Goal: Task Accomplishment & Management: Complete application form

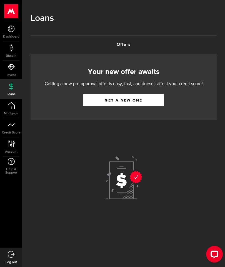
click at [128, 101] on link "Get a new one" at bounding box center [123, 100] width 81 height 12
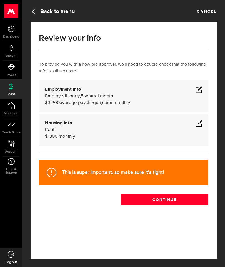
click at [165, 200] on button "Continue" at bounding box center [164, 199] width 87 height 12
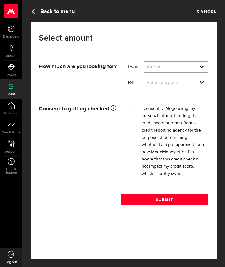
click at [200, 67] on select "Amount $500 $1000 $2000 $3000 $4000 $5000 $6000 $7000 $8000 $9000 $10000 $11000…" at bounding box center [175, 68] width 63 height 12
click at [154, 67] on select "Amount $500 $1000 $2000 $3000 $4000 $5000 $6000 $7000 $8000 $9000 $10000 $11000…" at bounding box center [175, 68] width 63 height 12
select select "2000"
click at [166, 83] on select "Select purpose Credit Card Refinancing/Pay Off Credit Cards Debt Consolidation …" at bounding box center [175, 83] width 63 height 12
select select "Emergency Loan"
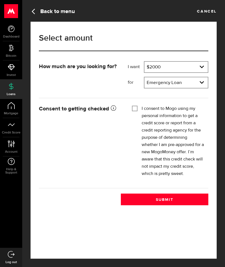
click at [136, 107] on input "I consent to Mogo using my personal information to get a credit score or report…" at bounding box center [135, 108] width 6 height 6
checkbox input "true"
click at [165, 199] on button "Submit" at bounding box center [164, 199] width 87 height 12
